Goal: Navigation & Orientation: Go to known website

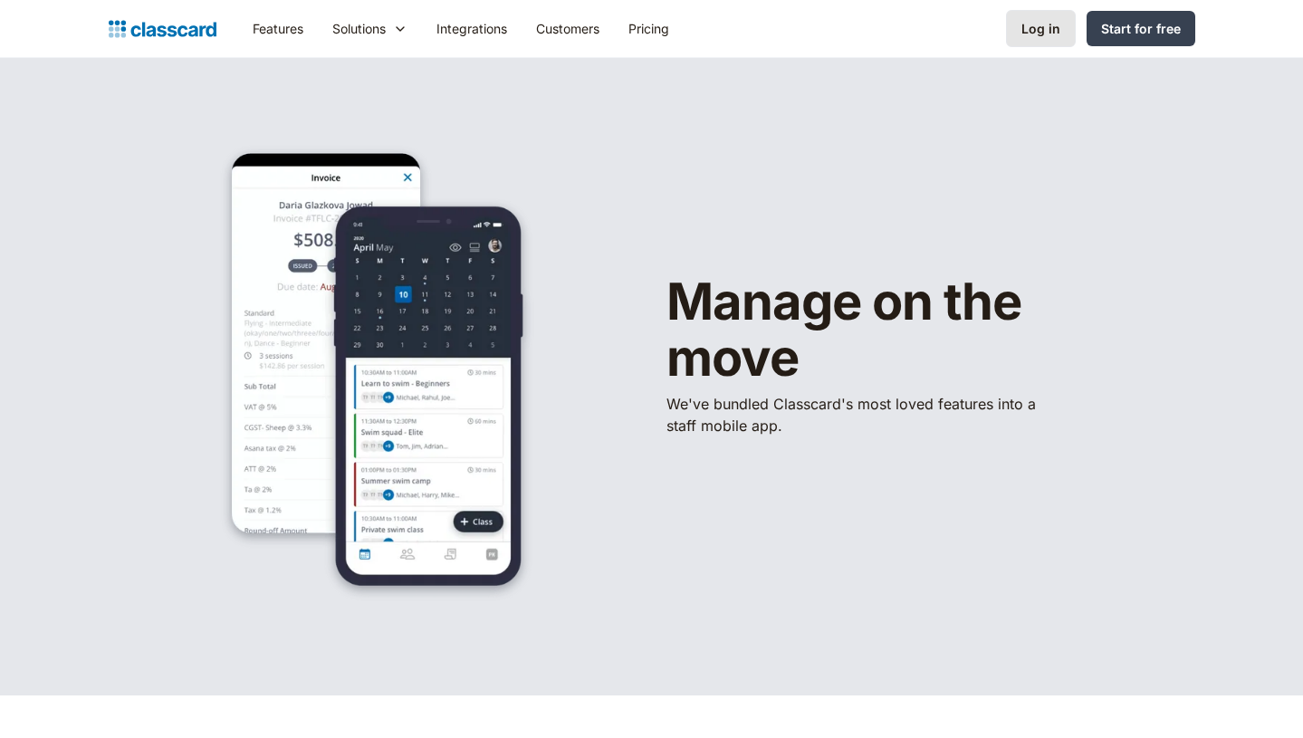
click at [1032, 34] on div "Log in" at bounding box center [1040, 28] width 39 height 19
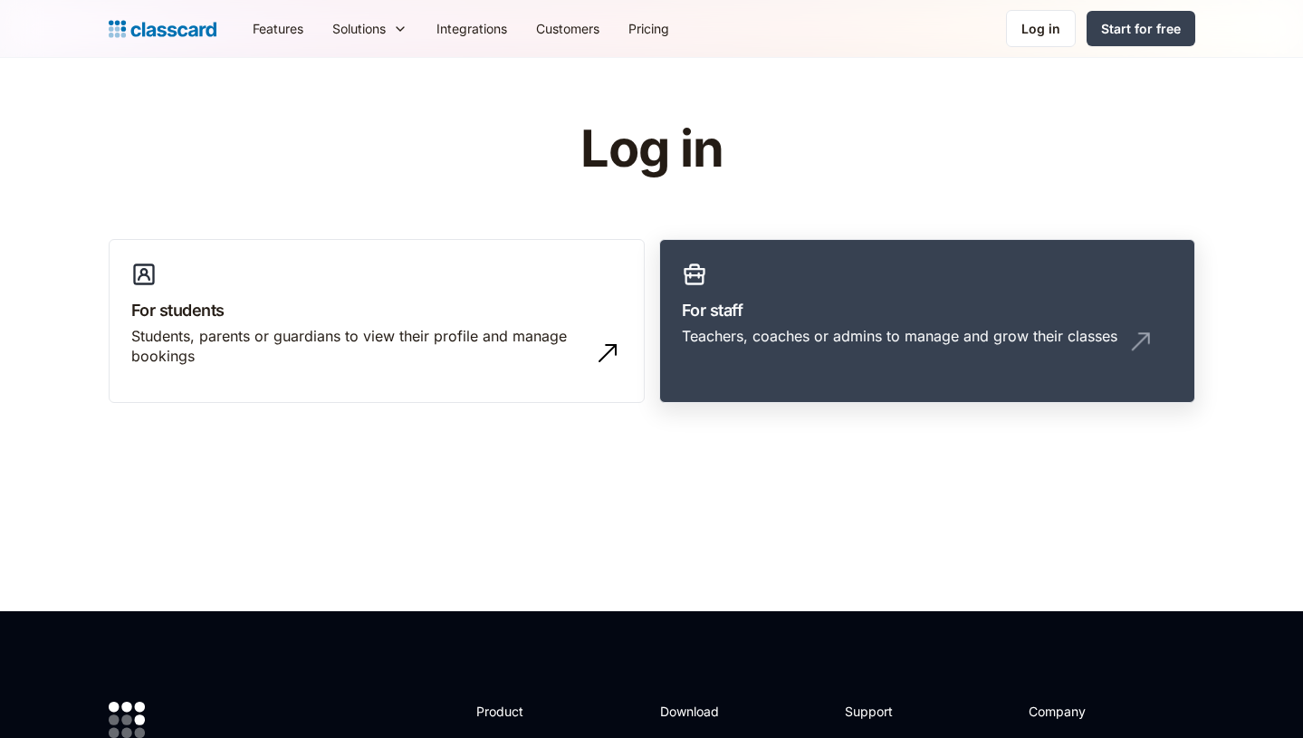
click at [956, 400] on link "For staff Teachers, coaches or admins to manage and grow their classes" at bounding box center [927, 321] width 536 height 165
